Goal: Transaction & Acquisition: Purchase product/service

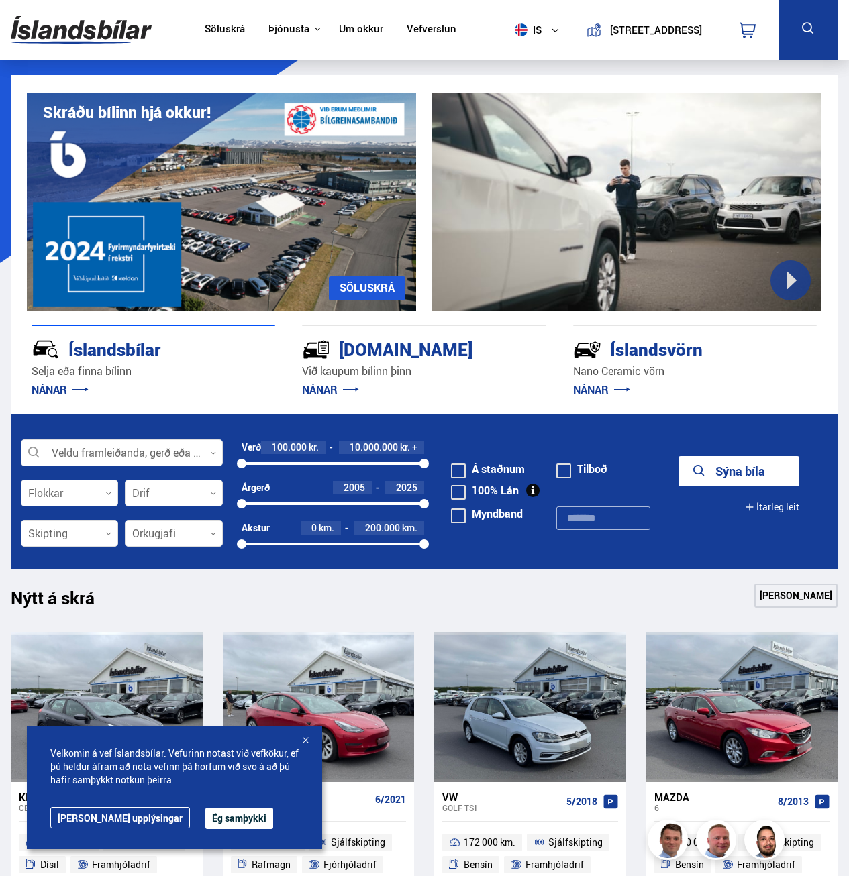
click at [464, 470] on span at bounding box center [458, 470] width 15 height 15
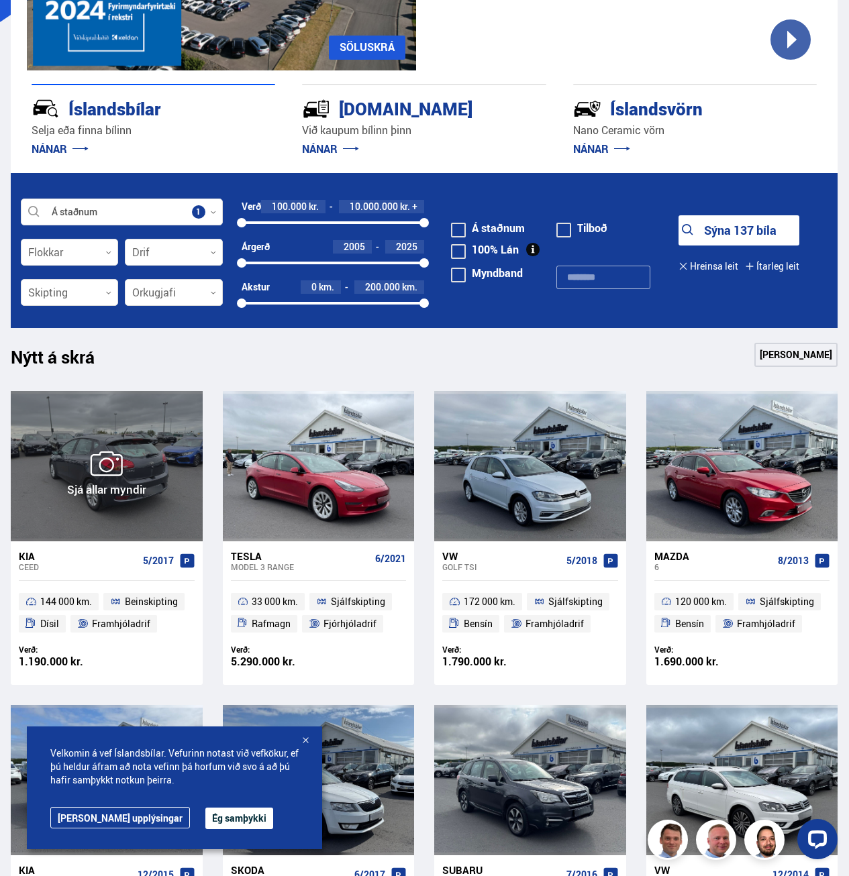
scroll to position [268, 0]
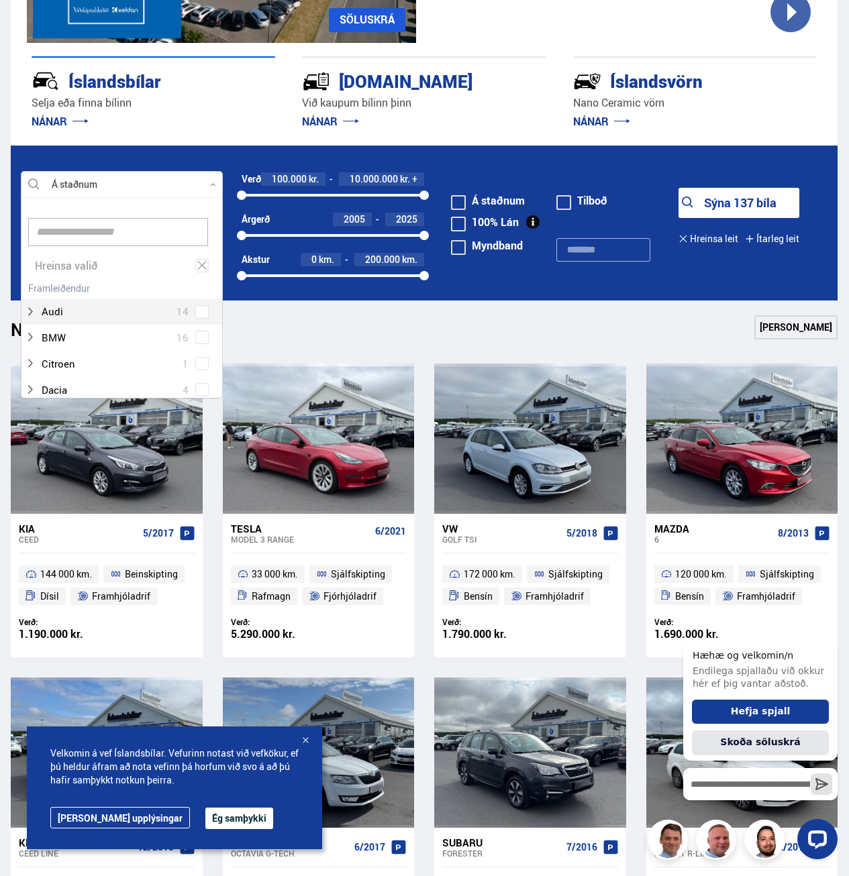
click at [77, 191] on div at bounding box center [122, 185] width 202 height 27
type input "**"
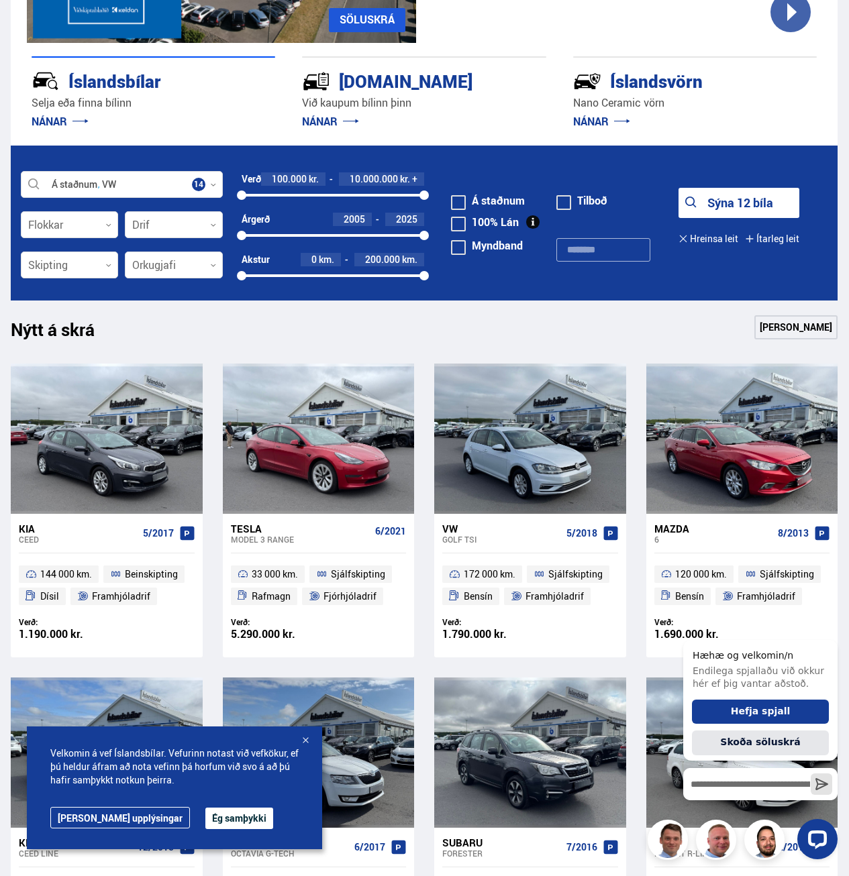
click at [726, 205] on button "Sýna 12 bíla" at bounding box center [738, 203] width 121 height 30
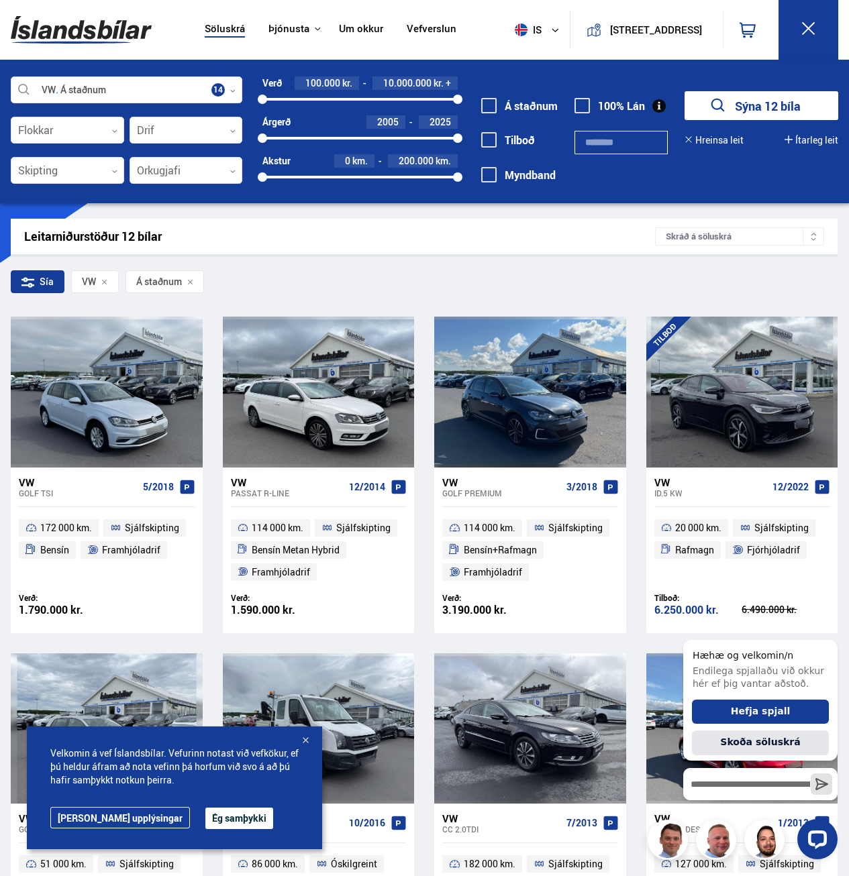
click at [205, 822] on button "Ég samþykki" at bounding box center [239, 818] width 68 height 21
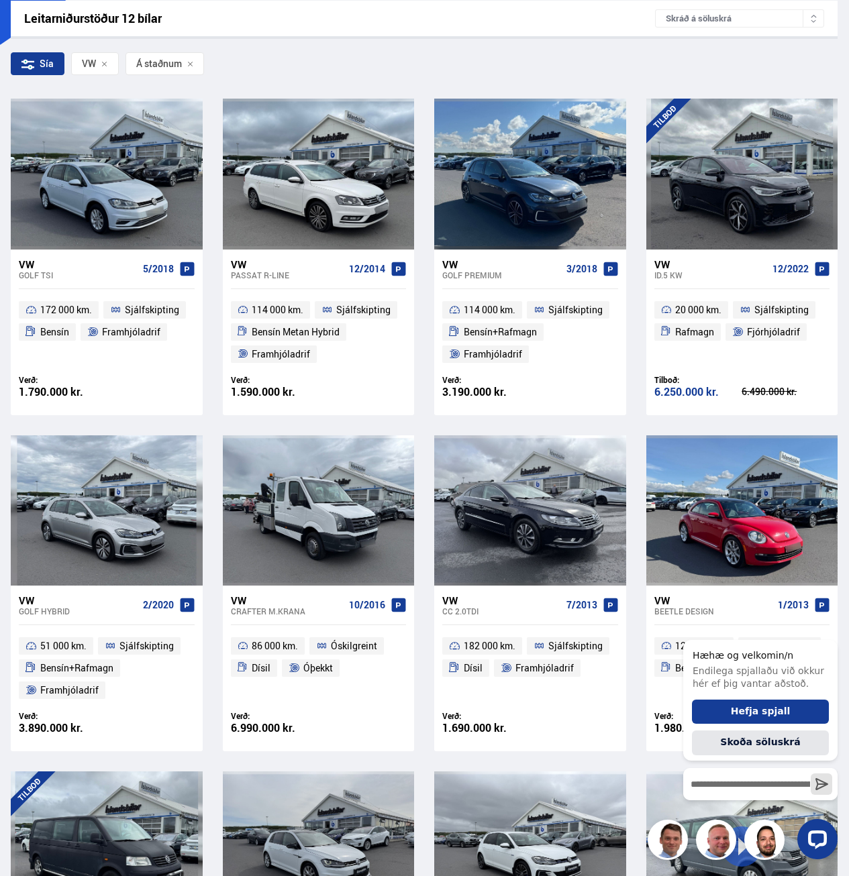
scroll to position [268, 0]
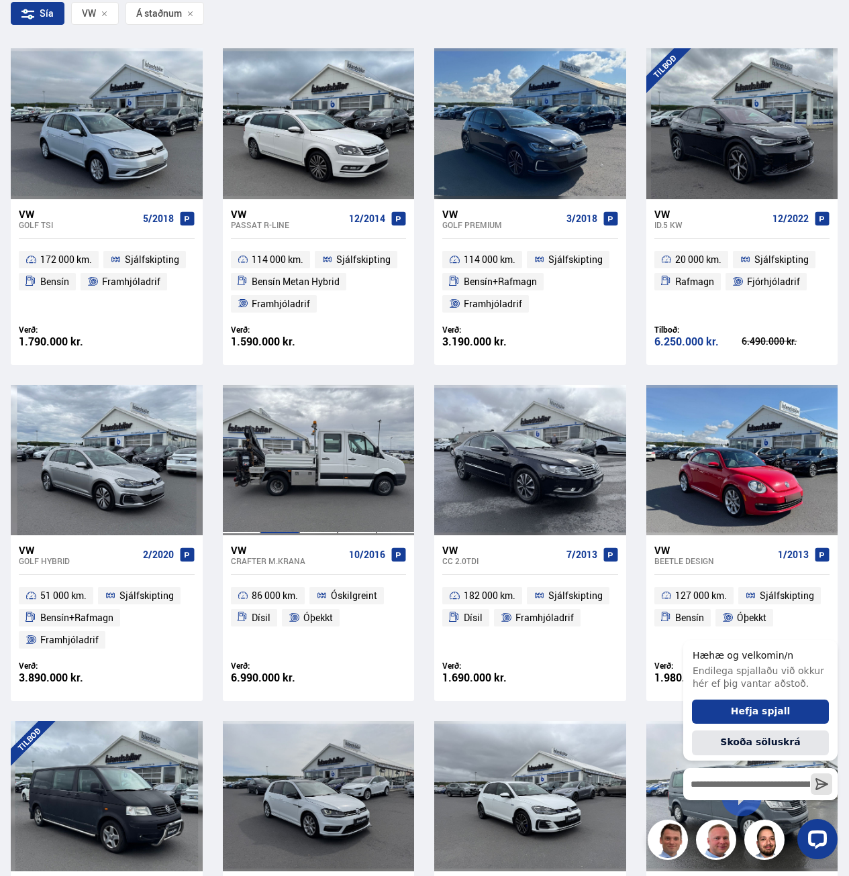
click at [280, 495] on div at bounding box center [279, 460] width 39 height 150
